Goal: Task Accomplishment & Management: Manage account settings

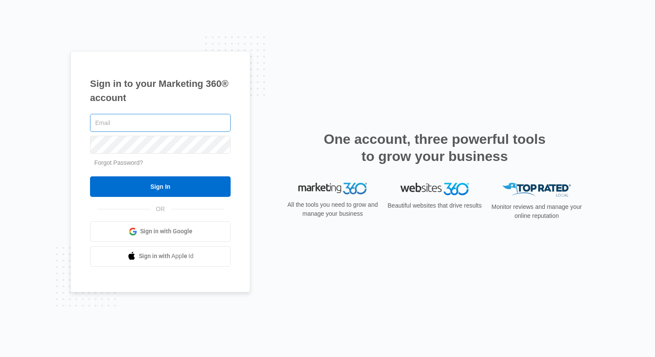
click at [185, 124] on input "text" at bounding box center [160, 123] width 141 height 18
type input "[EMAIL_ADDRESS][DOMAIN_NAME]"
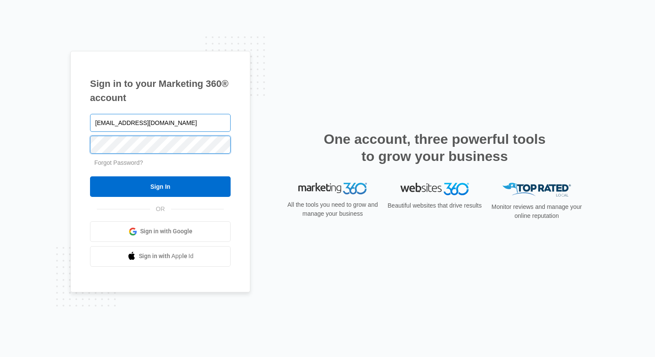
click at [90, 177] on input "Sign In" at bounding box center [160, 187] width 141 height 21
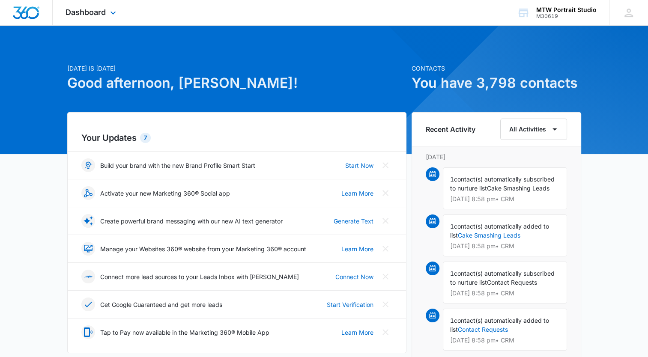
click at [89, 5] on div "Dashboard Apps Reputation Websites Forms CRM Email Social Shop Payments POS Con…" at bounding box center [92, 12] width 78 height 25
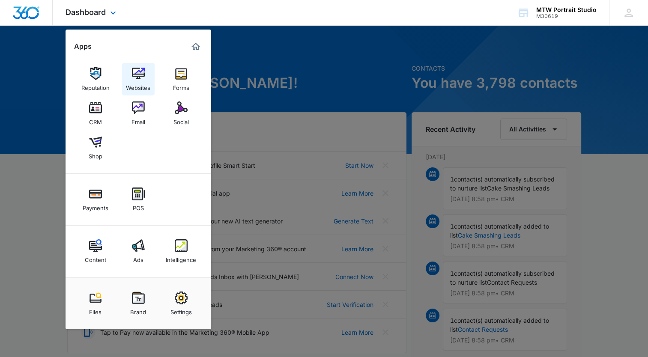
click at [137, 73] on img at bounding box center [138, 73] width 13 height 13
